Goal: Book appointment/travel/reservation

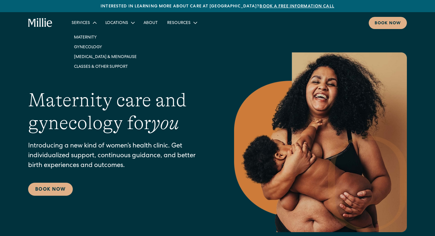
click at [86, 22] on div "Services" at bounding box center [81, 23] width 18 height 6
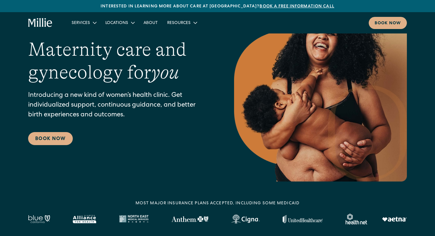
scroll to position [104, 0]
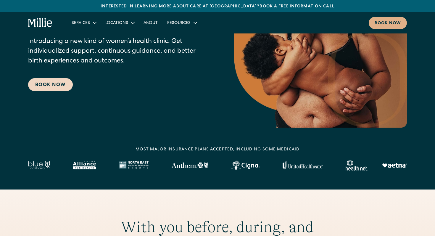
click at [55, 79] on link "Book Now" at bounding box center [50, 84] width 45 height 13
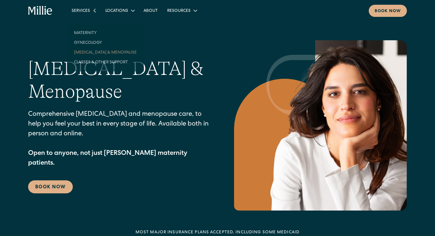
click at [88, 13] on div "Services" at bounding box center [81, 11] width 18 height 6
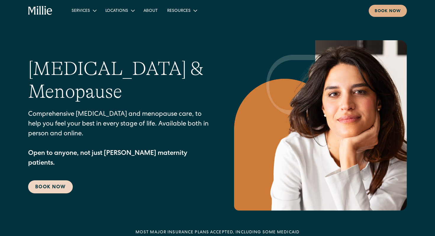
click at [62, 180] on link "Book Now" at bounding box center [50, 186] width 45 height 13
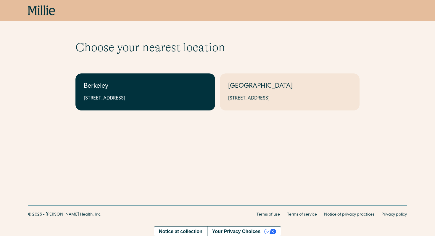
click at [102, 100] on div "2999 Regent St, Suite 524, Berkeley, CA 94705" at bounding box center [145, 98] width 123 height 7
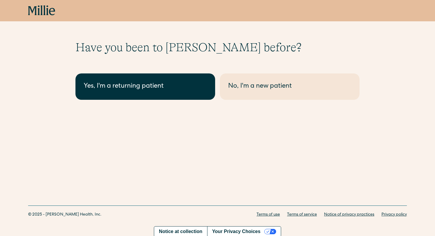
click at [132, 84] on div "Yes, I'm a returning patient" at bounding box center [145, 87] width 123 height 10
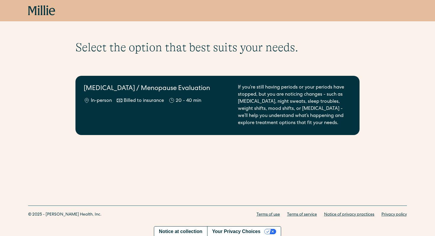
click at [114, 85] on h2 "Perimenopause / Menopause Evaluation" at bounding box center [157, 89] width 147 height 10
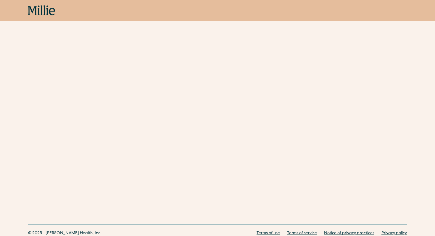
scroll to position [257, 0]
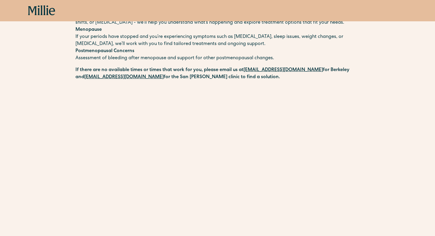
scroll to position [0, 0]
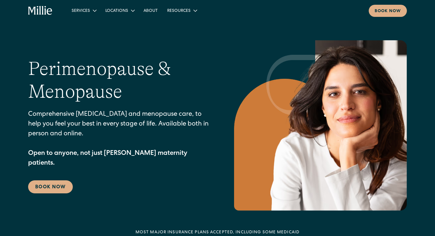
click at [45, 12] on icon "home" at bounding box center [45, 10] width 2 height 9
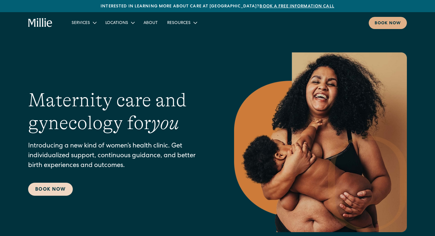
click at [43, 191] on link "Book Now" at bounding box center [50, 188] width 45 height 13
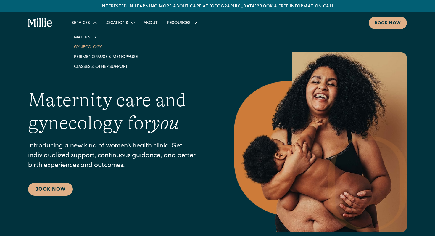
click at [86, 46] on link "Gynecology" at bounding box center [105, 47] width 73 height 10
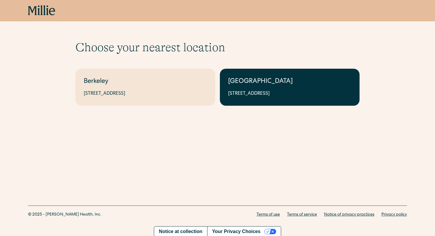
click at [261, 74] on link "[GEOGRAPHIC_DATA] [STREET_ADDRESS]" at bounding box center [290, 87] width 140 height 37
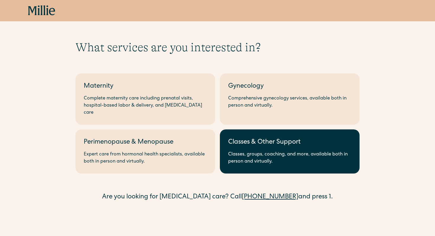
click at [246, 142] on link "Classes & Other Support Classes, groups, coaching, and more, available both in …" at bounding box center [290, 151] width 140 height 44
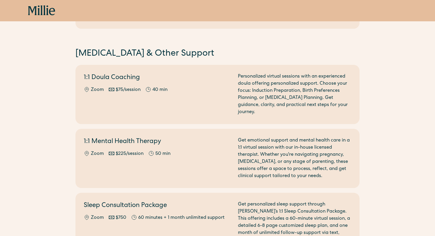
scroll to position [318, 0]
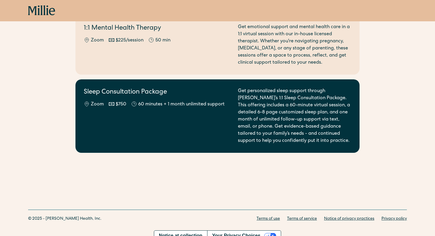
click at [131, 102] on div "Sleep Consultation Package Zoom $750 60 minutes + 1 month unlimited support" at bounding box center [157, 116] width 147 height 57
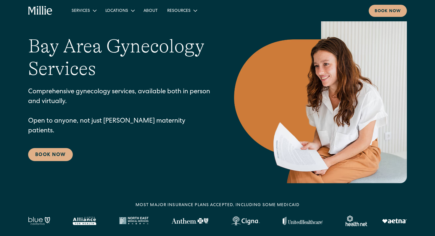
scroll to position [299, 0]
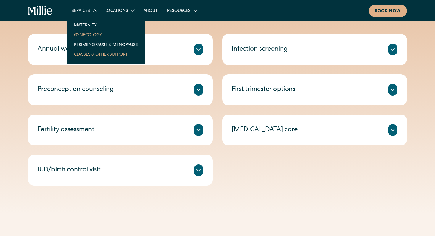
click at [98, 53] on link "Classes & Other Support" at bounding box center [105, 54] width 73 height 10
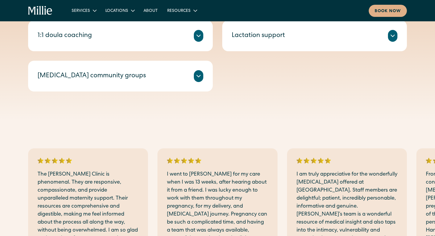
scroll to position [200, 0]
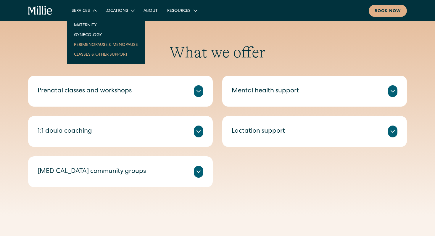
click at [93, 44] on link "Perimenopause & Menopause" at bounding box center [105, 45] width 73 height 10
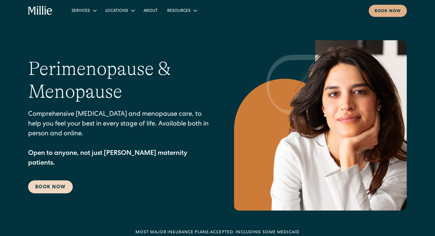
click at [54, 180] on link "Book Now" at bounding box center [50, 186] width 45 height 13
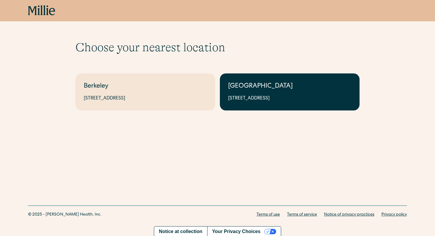
click at [262, 91] on link "[GEOGRAPHIC_DATA] [STREET_ADDRESS]" at bounding box center [290, 91] width 140 height 37
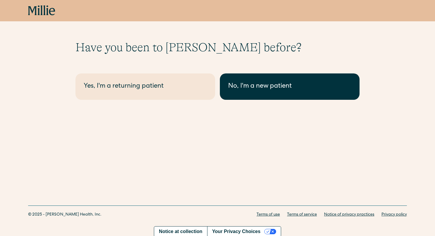
click at [228, 92] on link "No, I'm a new patient" at bounding box center [290, 86] width 140 height 26
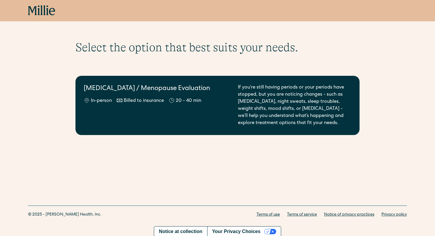
click at [101, 112] on div "[MEDICAL_DATA] / Menopause Evaluation In-person Billed to insurance 20 - 40 min" at bounding box center [157, 105] width 147 height 43
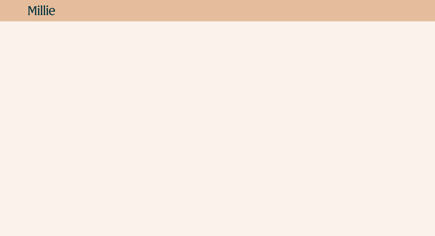
scroll to position [83, 0]
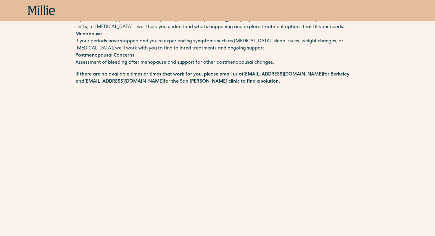
click at [52, 117] on div "Schedule your appointment Perimenopause and menopause can affect nearly every p…" at bounding box center [217, 148] width 435 height 382
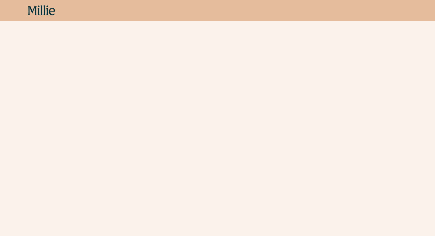
scroll to position [0, 0]
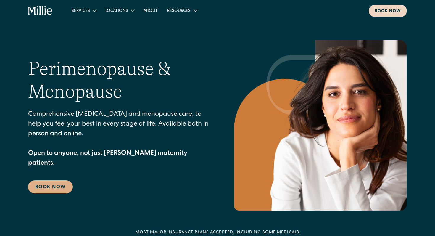
click at [395, 7] on link "Book now" at bounding box center [387, 11] width 38 height 12
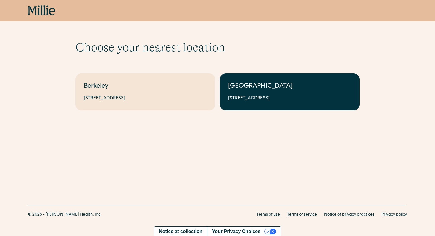
click at [237, 86] on div "[GEOGRAPHIC_DATA]" at bounding box center [289, 87] width 123 height 10
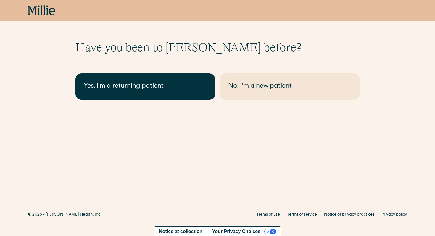
click at [171, 89] on div "Yes, I'm a returning patient" at bounding box center [145, 87] width 123 height 10
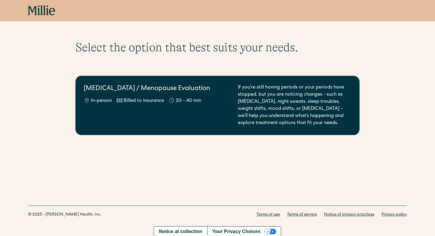
click at [124, 85] on h2 "[MEDICAL_DATA] / Menopause Evaluation" at bounding box center [157, 89] width 147 height 10
click at [132, 102] on div "Billed to insurance" at bounding box center [144, 100] width 40 height 7
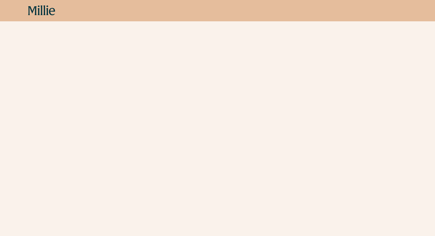
scroll to position [257, 0]
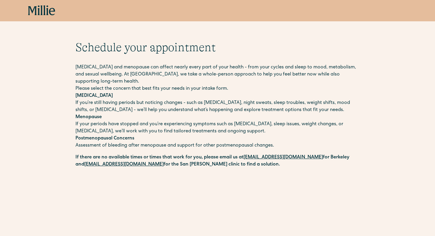
click at [41, 11] on icon at bounding box center [41, 10] width 27 height 11
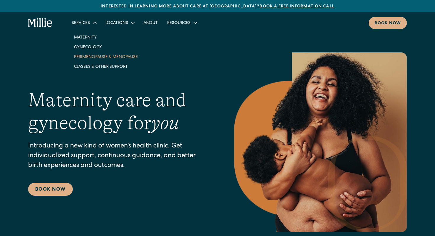
click at [105, 58] on link "Perimenopause & Menopause" at bounding box center [105, 57] width 73 height 10
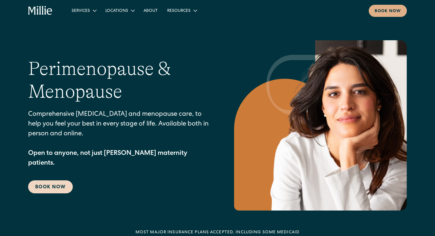
click at [48, 180] on link "Book Now" at bounding box center [50, 186] width 45 height 13
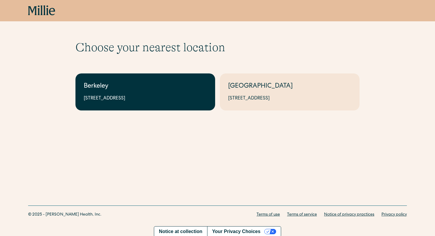
click at [173, 91] on link "Berkeley [STREET_ADDRESS]" at bounding box center [145, 91] width 140 height 37
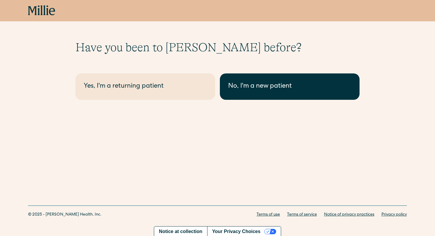
click at [239, 85] on div "No, I'm a new patient" at bounding box center [289, 87] width 123 height 10
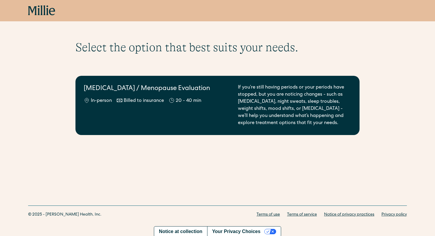
click at [135, 114] on div "Perimenopause / Menopause Evaluation In-person Billed to insurance 20 - 40 min" at bounding box center [157, 105] width 147 height 43
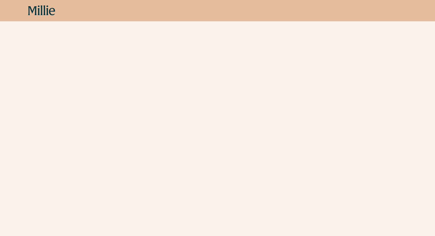
scroll to position [473, 0]
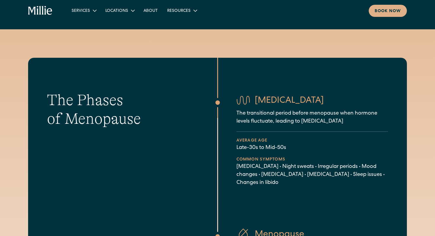
scroll to position [284, 0]
